Goal: Task Accomplishment & Management: Use online tool/utility

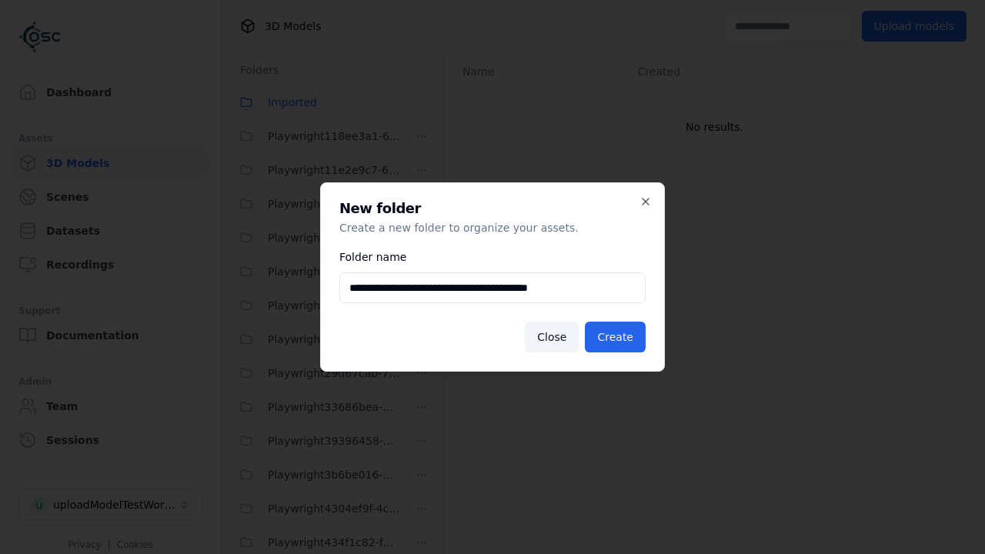
scroll to position [1457, 0]
type input "**********"
click at [617, 337] on button "Create" at bounding box center [615, 337] width 61 height 31
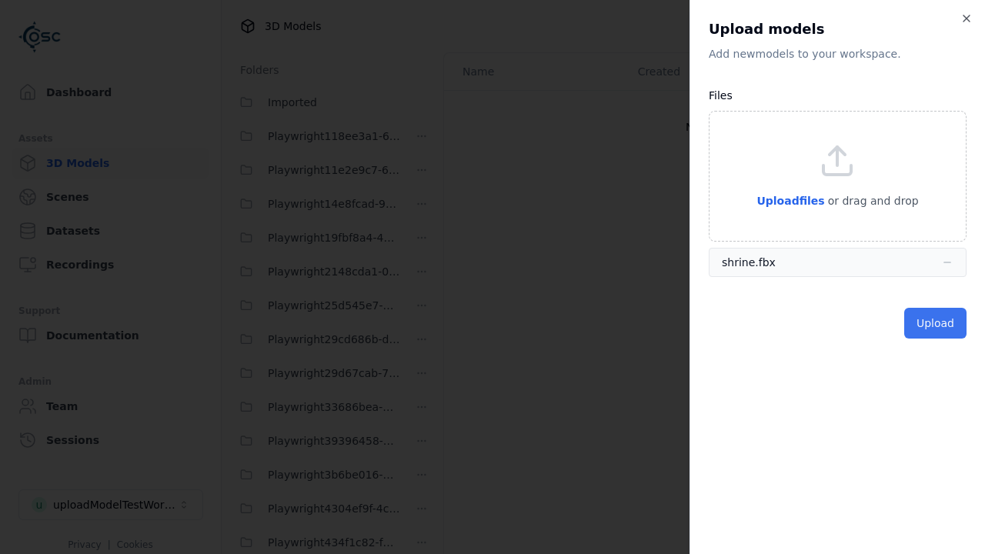
click at [937, 323] on button "Upload" at bounding box center [935, 323] width 62 height 31
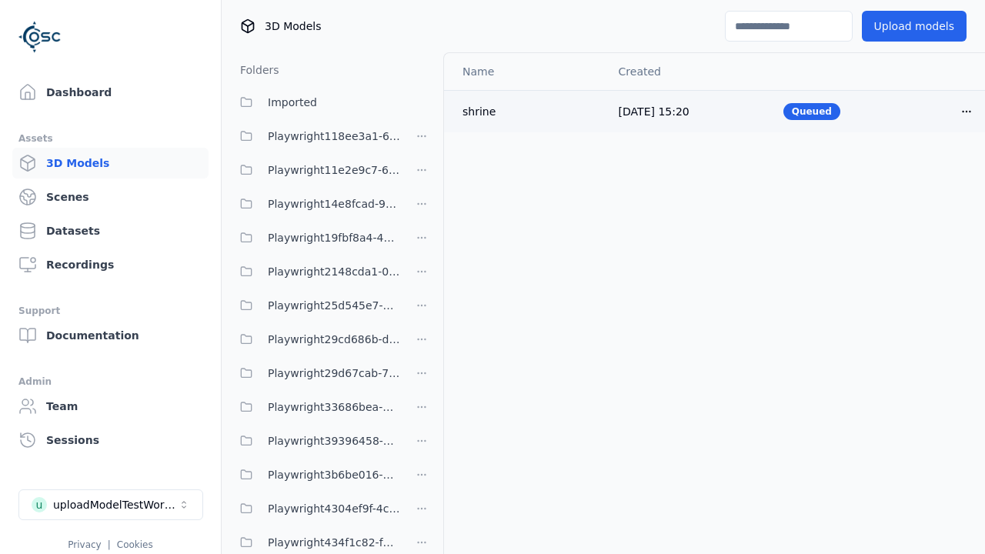
click at [967, 111] on html "Support Dashboard Assets 3D Models Scenes Datasets Recordings Support Documenta…" at bounding box center [492, 277] width 985 height 554
click at [933, 171] on div "Delete" at bounding box center [933, 171] width 91 height 25
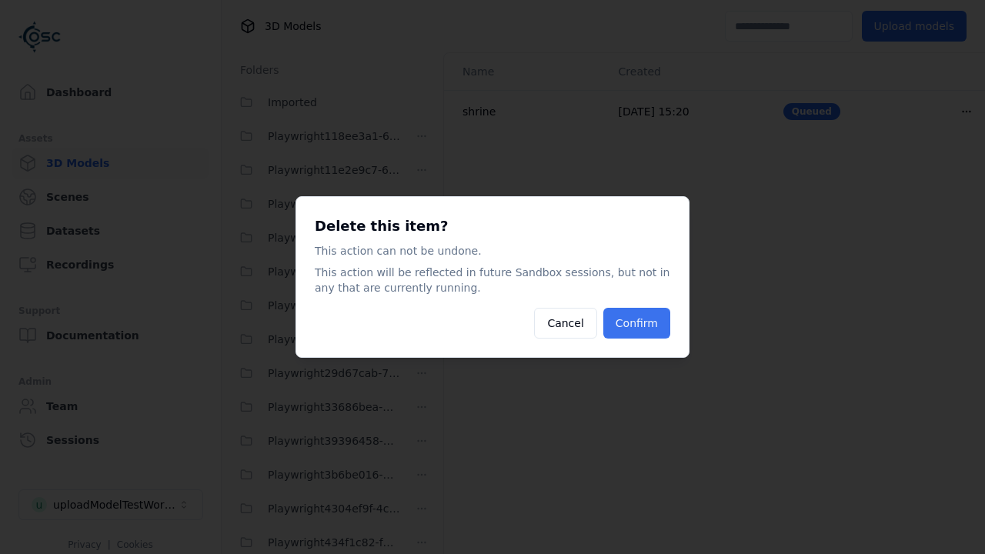
click at [638, 323] on button "Confirm" at bounding box center [637, 323] width 67 height 31
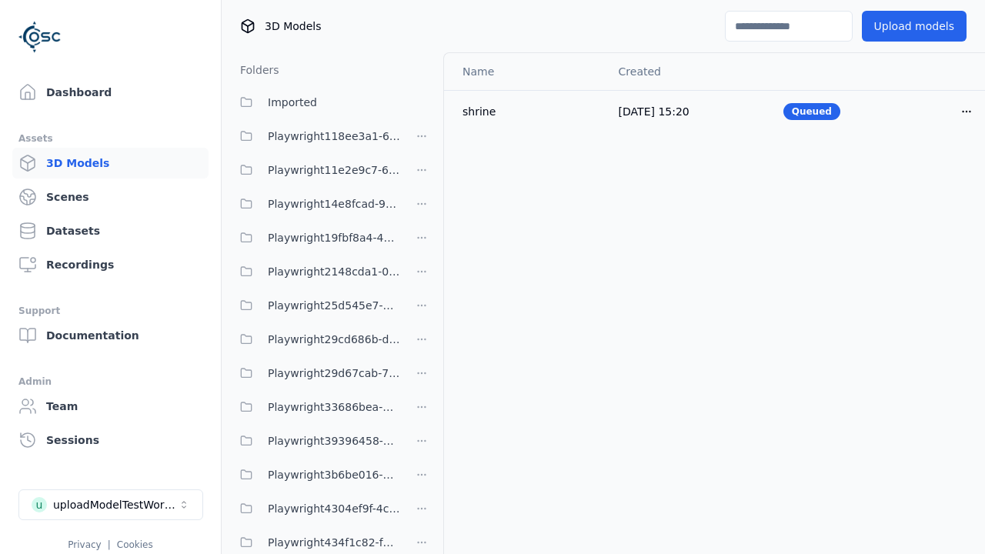
click at [422, 277] on html "Support Dashboard Assets 3D Models Scenes Datasets Recordings Support Documenta…" at bounding box center [492, 277] width 985 height 554
